Goal: Information Seeking & Learning: Learn about a topic

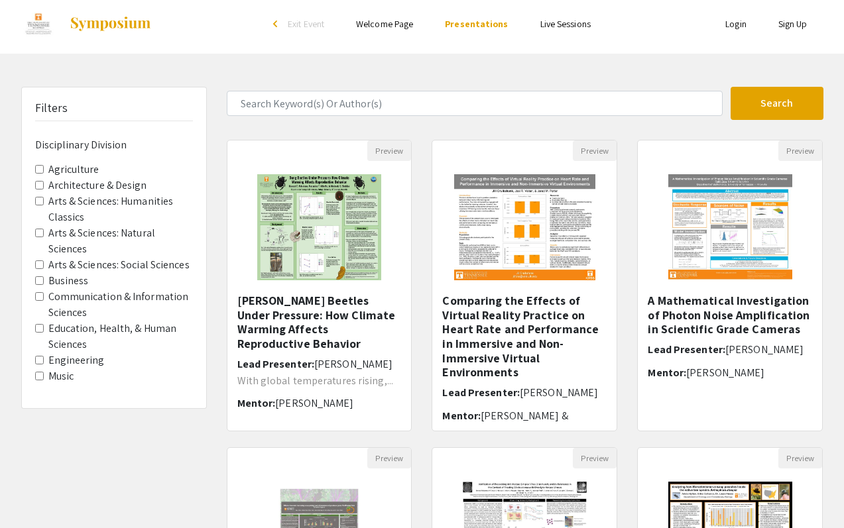
scroll to position [7, 0]
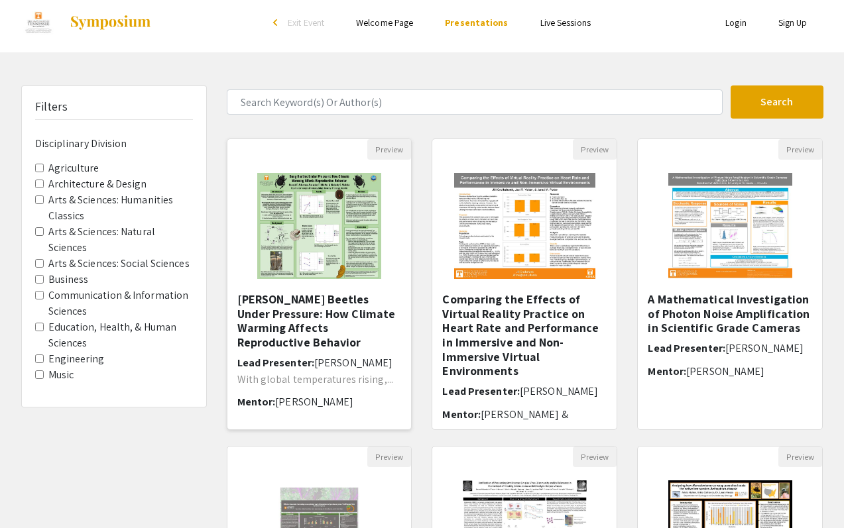
click at [329, 184] on img at bounding box center [319, 226] width 150 height 133
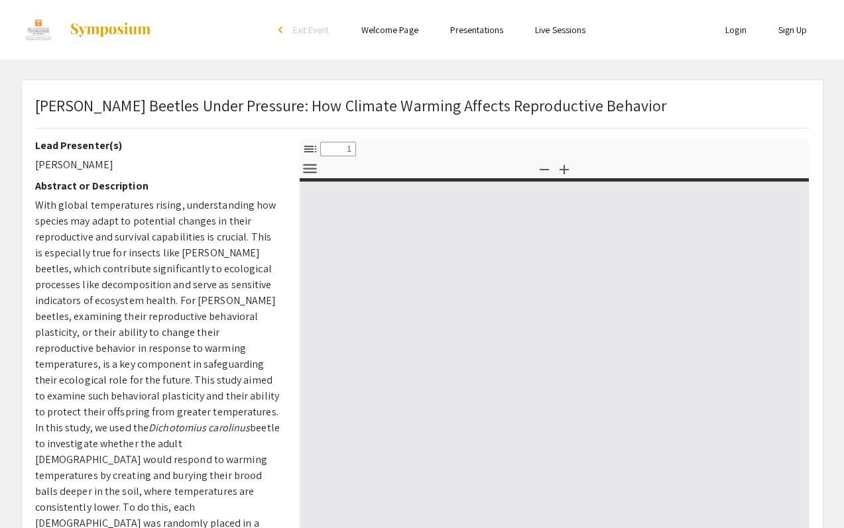
select select "custom"
type input "0"
select select "custom"
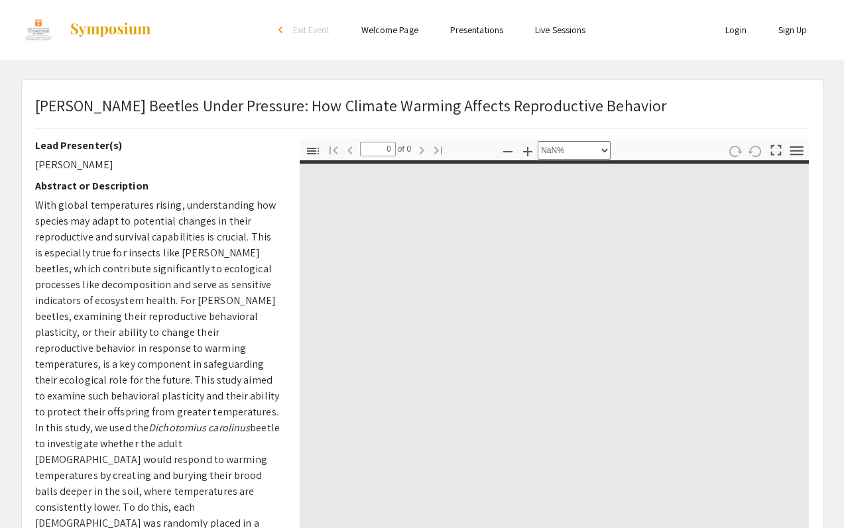
type input "1"
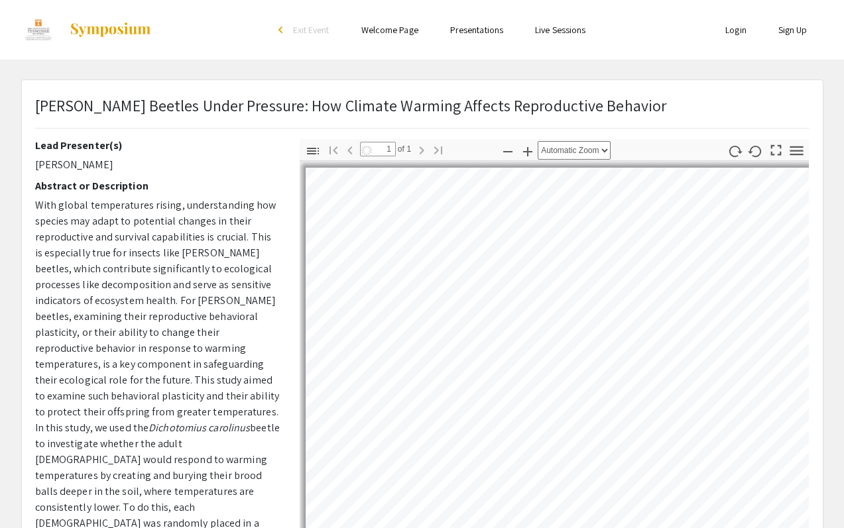
select select "page-width"
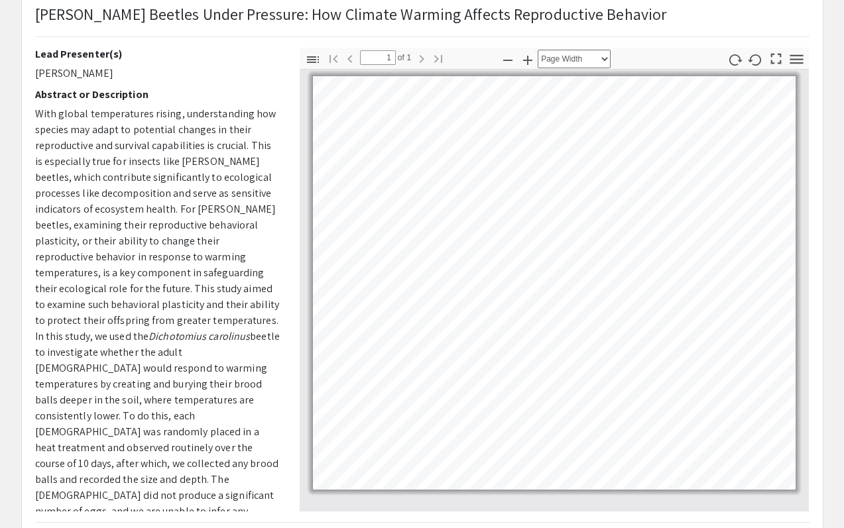
scroll to position [92, 0]
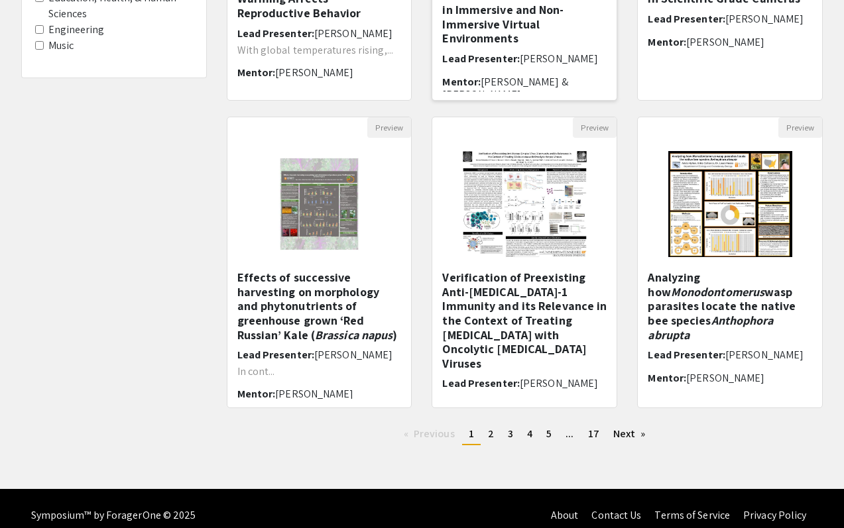
scroll to position [351, 0]
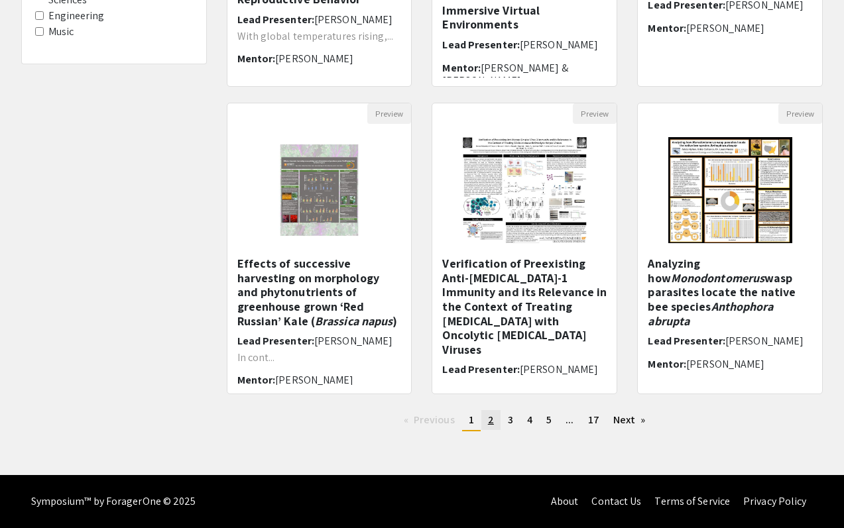
click at [491, 413] on span "2" at bounding box center [491, 420] width 6 height 14
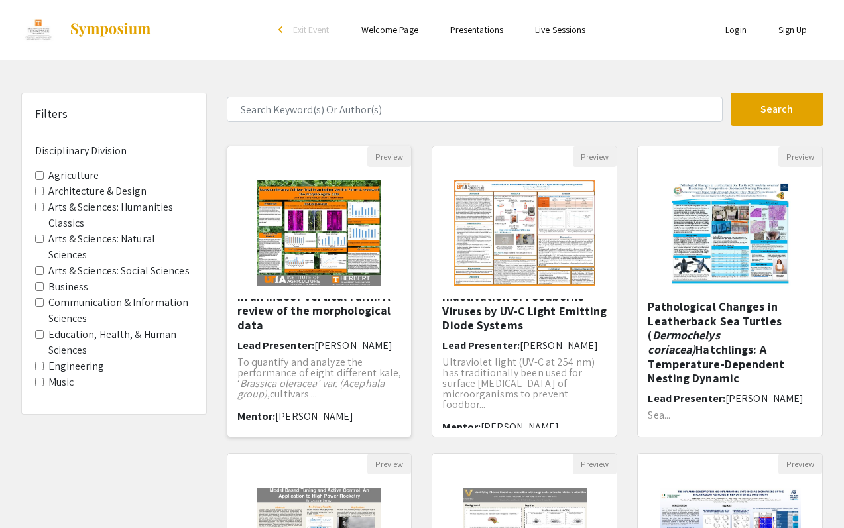
click at [349, 229] on img "Open Presentation <p><em>Brassica oleracea</em> Cultivar Trial in an Indoor Ver…" at bounding box center [319, 233] width 150 height 133
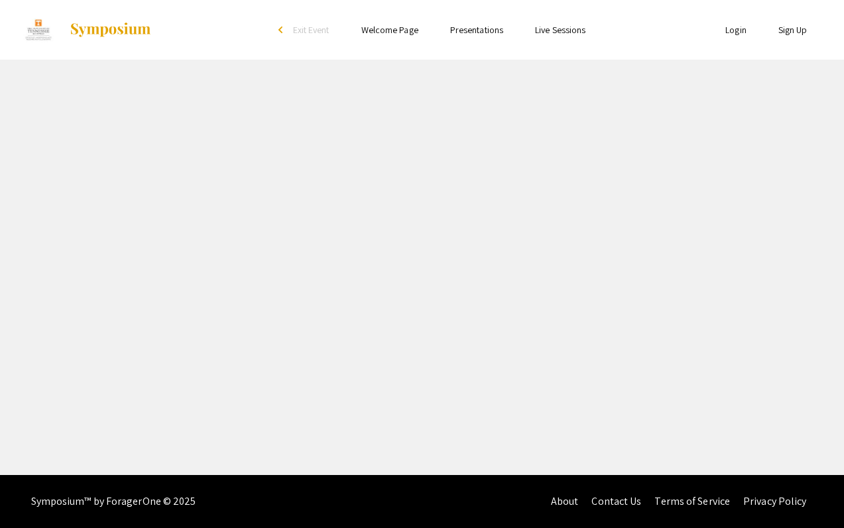
select select "custom"
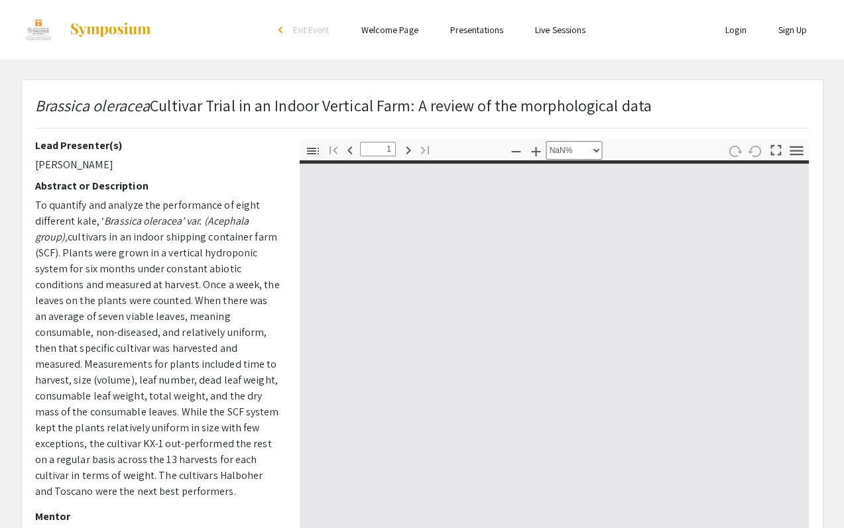
type input "0"
select select "custom"
type input "1"
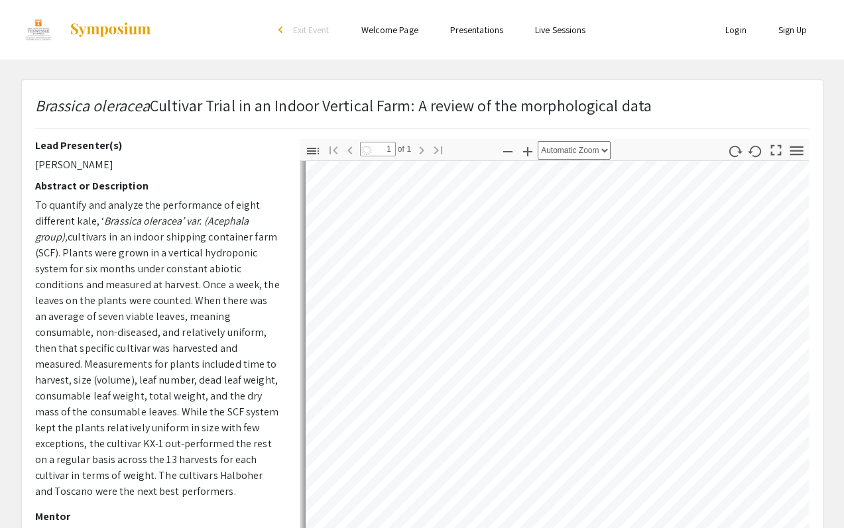
scroll to position [18, 0]
select select "auto"
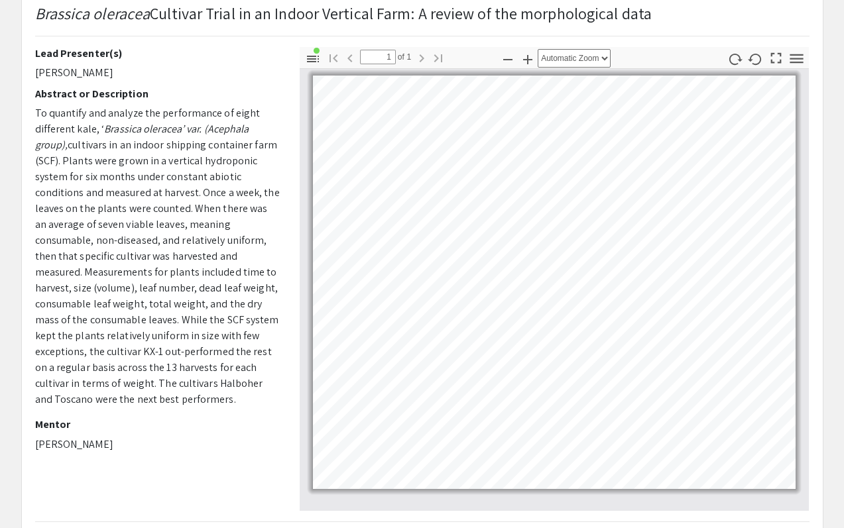
scroll to position [93, 0]
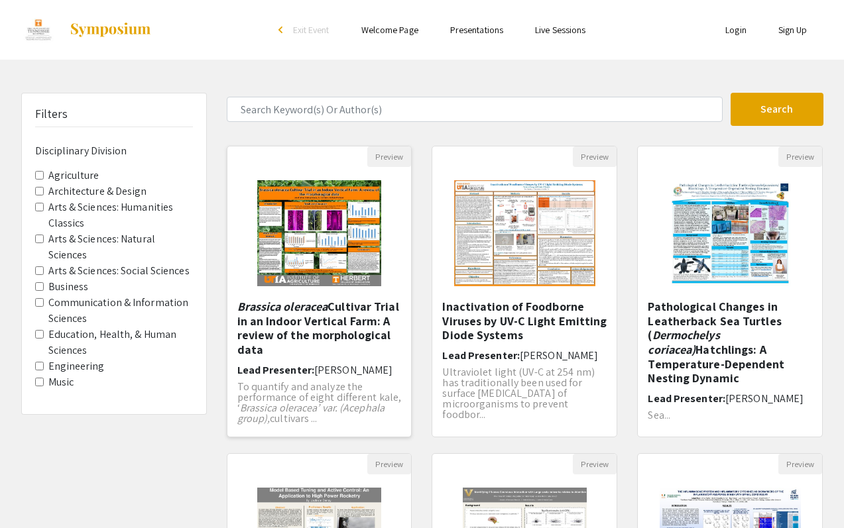
click at [326, 257] on img "Open Presentation <p><em>Brassica oleracea</em> Cultivar Trial in an Indoor Ver…" at bounding box center [319, 233] width 150 height 133
select select "custom"
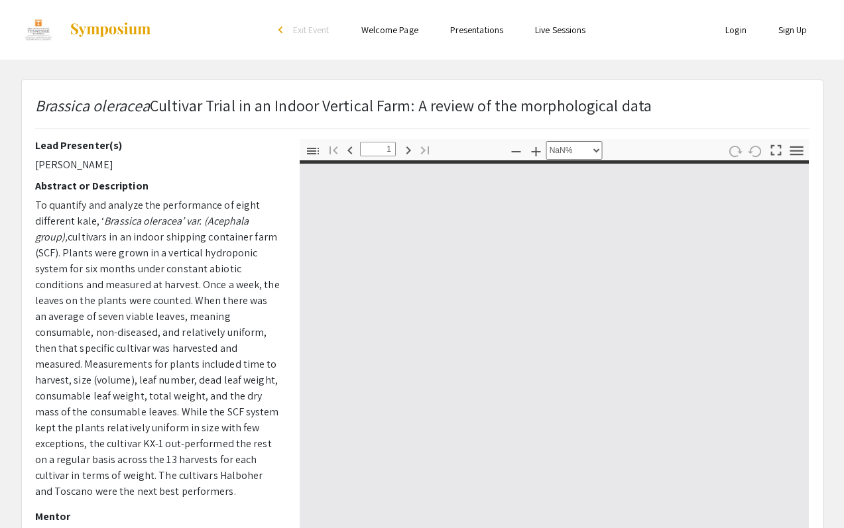
type input "0"
select select "auto"
type input "1"
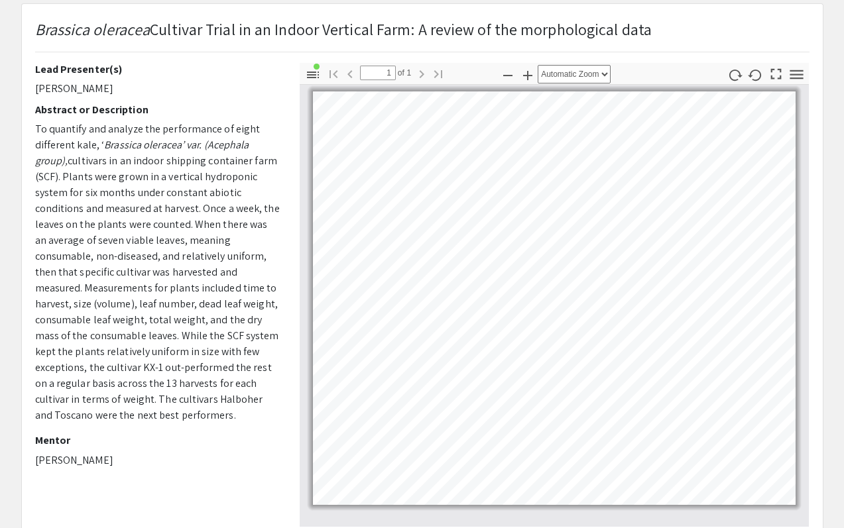
scroll to position [78, 0]
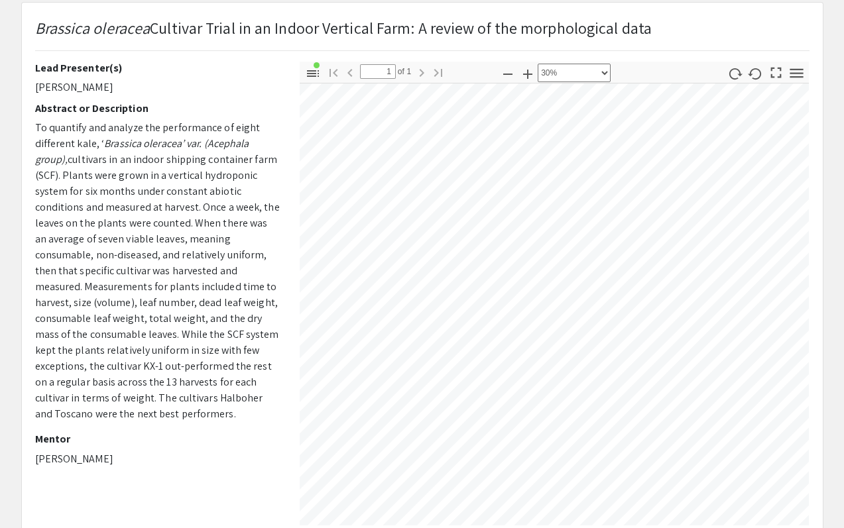
select select "custom"
